Goal: Task Accomplishment & Management: Use online tool/utility

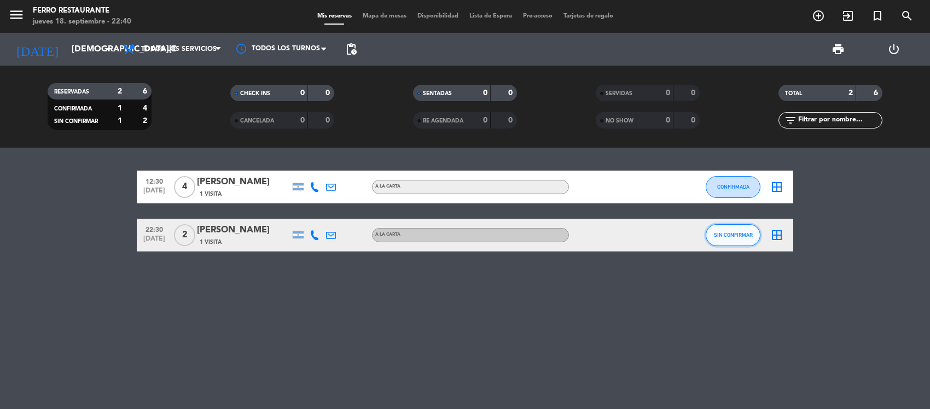
click at [719, 238] on span "SIN CONFIRMAR" at bounding box center [733, 235] width 39 height 6
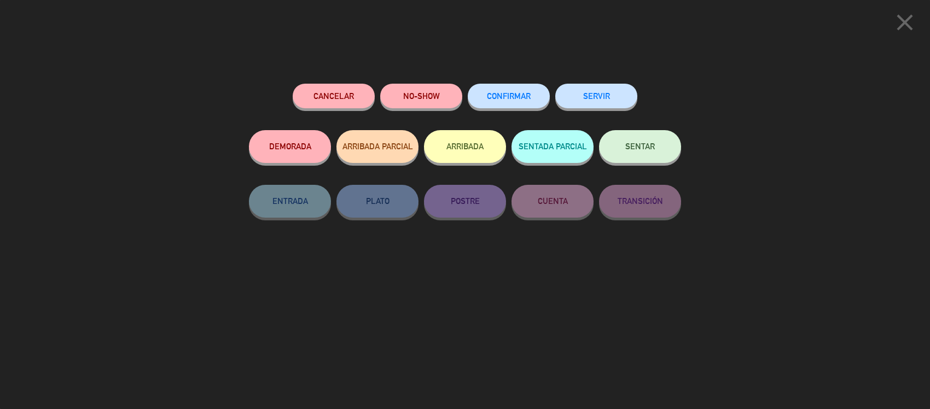
click at [518, 89] on button "CONFIRMAR" at bounding box center [509, 96] width 82 height 25
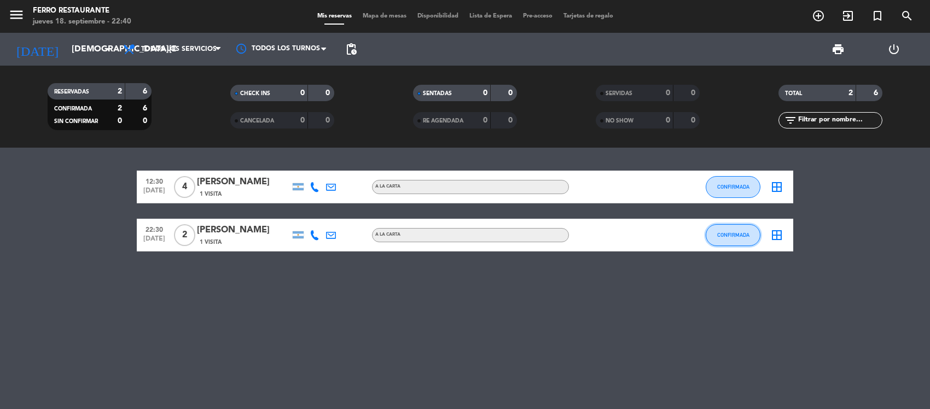
click at [734, 238] on span "CONFIRMADA" at bounding box center [733, 235] width 32 height 6
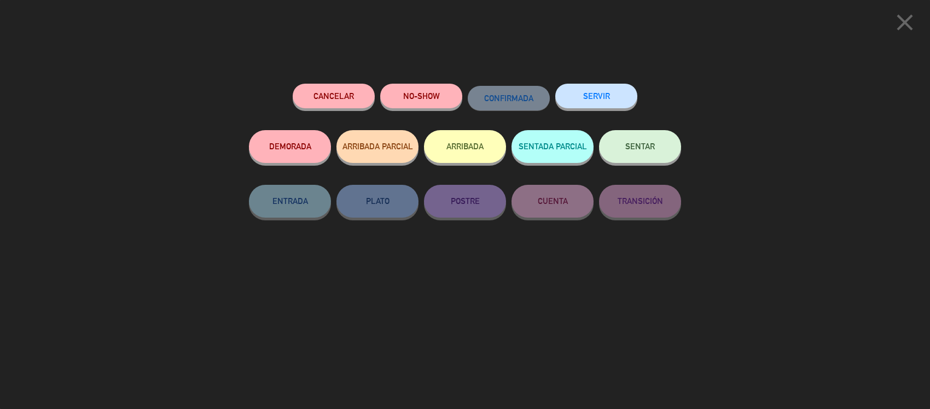
click at [630, 151] on span "SENTAR" at bounding box center [640, 146] width 30 height 9
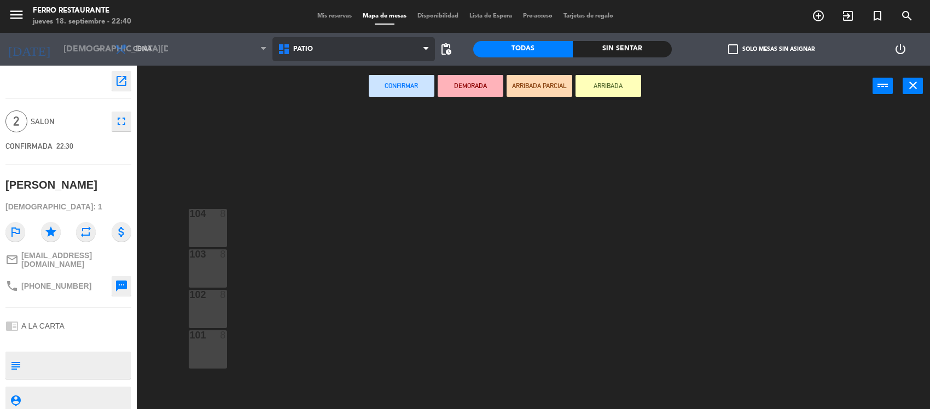
click at [307, 56] on span "Patio" at bounding box center [353, 49] width 163 height 24
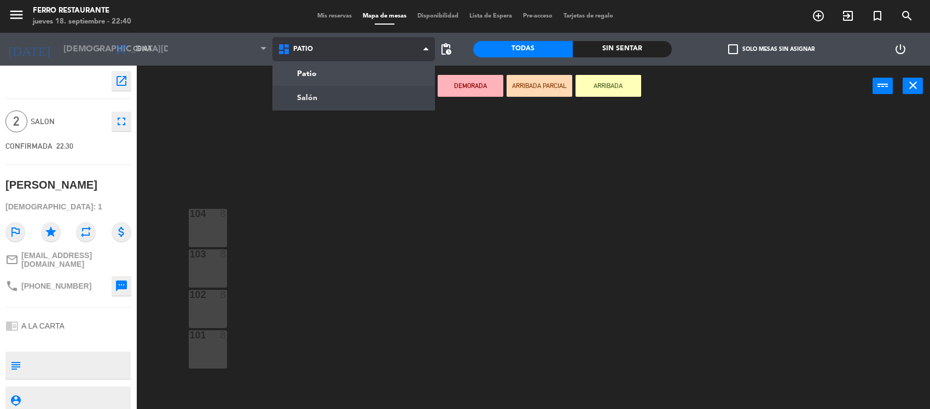
click at [301, 95] on ng-component "menu [PERSON_NAME] Restaurante [DATE] 18. septiembre - 22:40 Mis reservas Mapa …" at bounding box center [465, 205] width 930 height 411
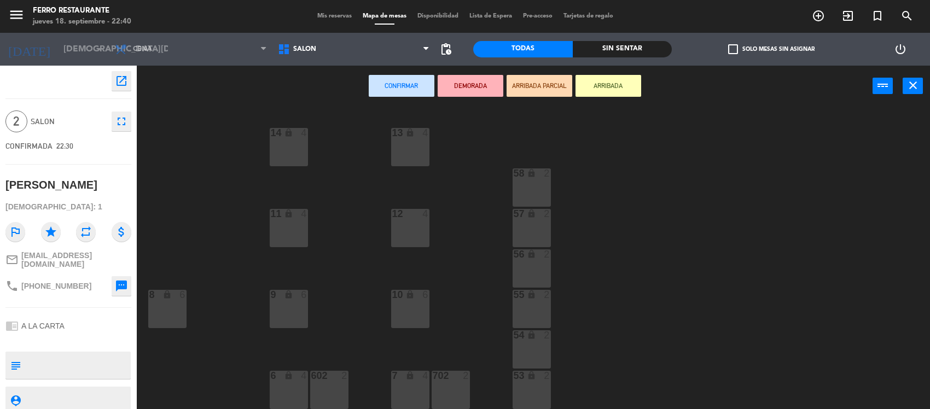
click at [796, 355] on div "13 lock 4 14 lock 4 58 lock 2 12 4 57 lock 2 11 lock 4 56 lock 2 8 lock 6 9 loc…" at bounding box center [538, 259] width 784 height 303
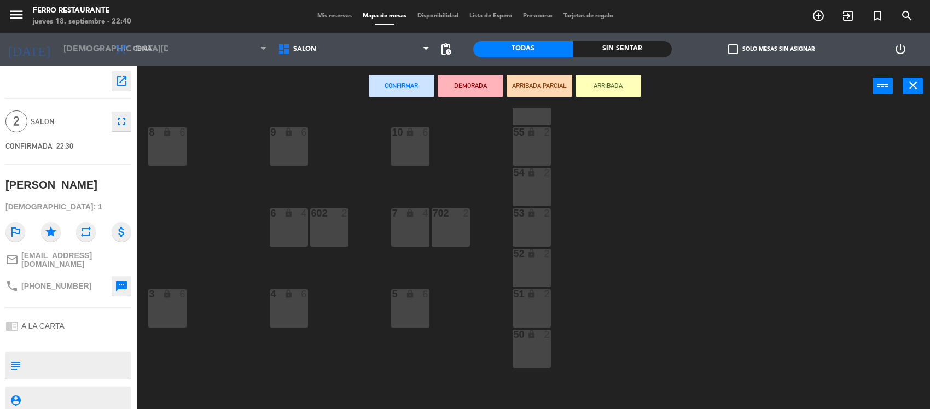
scroll to position [164, 0]
click at [514, 288] on div "51" at bounding box center [514, 293] width 1 height 10
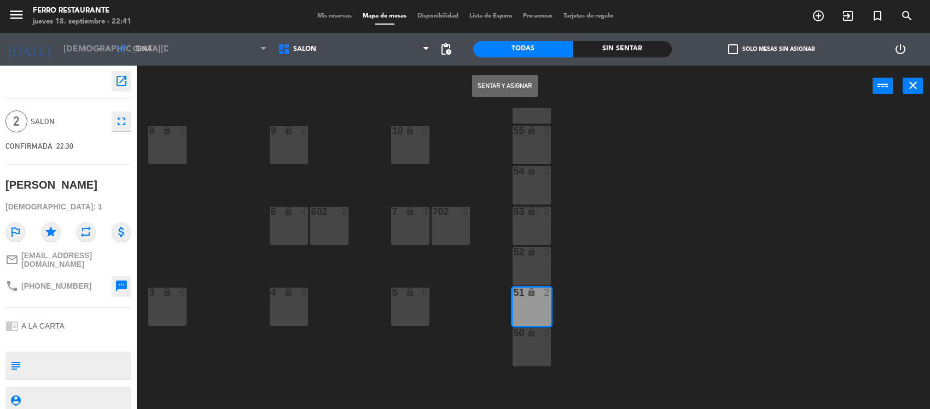
click at [47, 291] on span "[PHONE_NUMBER]" at bounding box center [56, 286] width 70 height 9
drag, startPoint x: 47, startPoint y: 293, endPoint x: 105, endPoint y: 327, distance: 67.5
click at [105, 327] on div "chrome_reader_mode A LA CARTA" at bounding box center [68, 326] width 126 height 21
click at [115, 288] on icon "sms" at bounding box center [121, 286] width 13 height 13
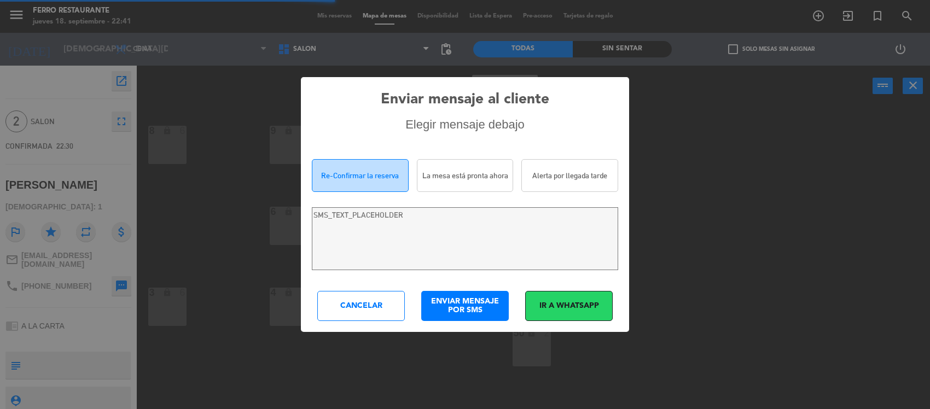
type textarea "Hola [PERSON_NAME]! Estamos escribiendo para re-confirmar su reserva en [PERSON…"
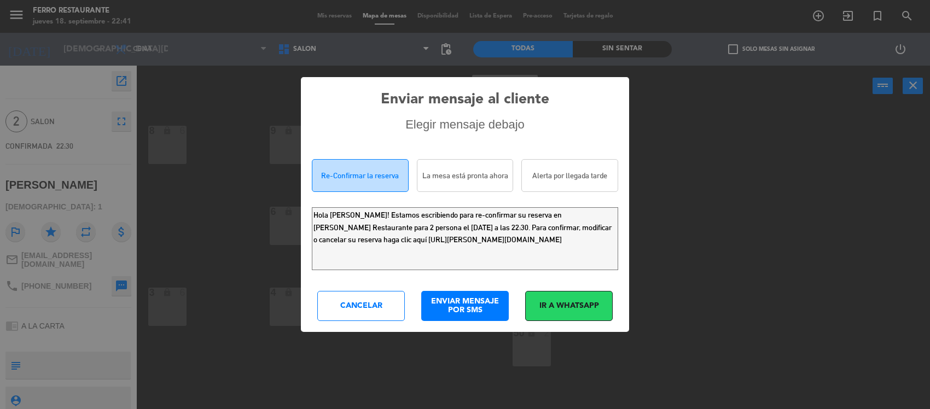
click at [358, 300] on div "Cancelar" at bounding box center [361, 306] width 88 height 30
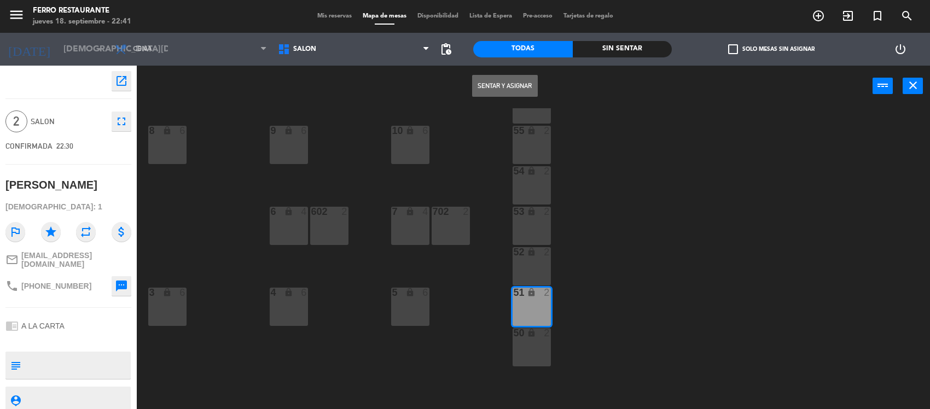
click at [503, 94] on button "Sentar y Asignar" at bounding box center [505, 86] width 66 height 22
